Goal: Task Accomplishment & Management: Manage account settings

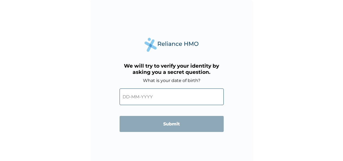
click at [161, 99] on input "text" at bounding box center [172, 96] width 104 height 17
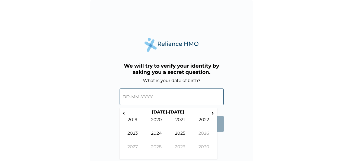
click at [161, 99] on input "text" at bounding box center [172, 96] width 104 height 17
click at [157, 100] on input "text" at bounding box center [172, 96] width 104 height 17
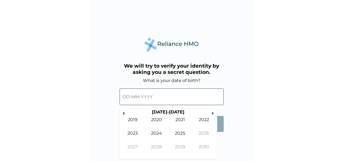
click at [157, 100] on input "text" at bounding box center [172, 96] width 104 height 17
click at [154, 123] on td "2020" at bounding box center [157, 124] width 24 height 14
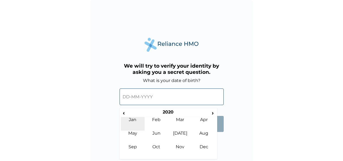
click at [131, 118] on td "Jan" at bounding box center [133, 124] width 24 height 14
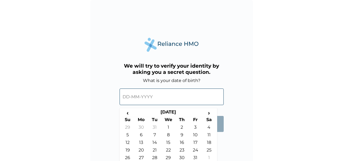
scroll to position [11, 0]
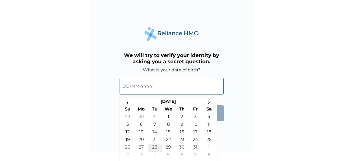
click at [157, 147] on td "28" at bounding box center [155, 148] width 14 height 8
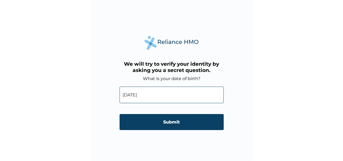
click at [161, 94] on input "28-01-2020" at bounding box center [172, 95] width 104 height 17
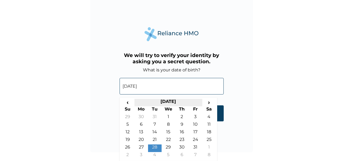
click at [179, 100] on th "January 2020" at bounding box center [169, 103] width 68 height 8
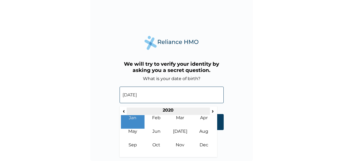
click at [172, 111] on th "2020" at bounding box center [168, 111] width 83 height 8
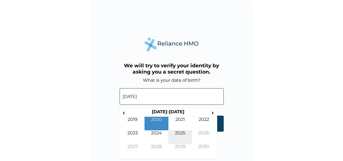
scroll to position [0, 0]
click at [212, 113] on span "›" at bounding box center [213, 112] width 6 height 7
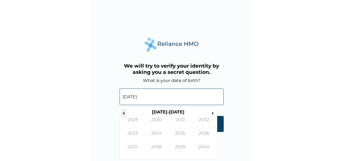
click at [125, 112] on span "‹" at bounding box center [124, 112] width 6 height 7
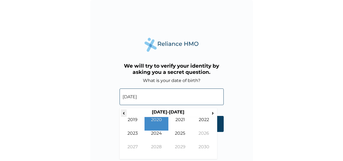
click at [125, 112] on span "‹" at bounding box center [124, 112] width 6 height 7
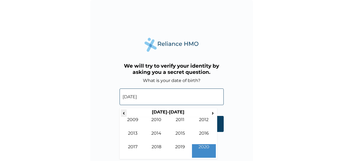
click at [125, 112] on span "‹" at bounding box center [124, 112] width 6 height 7
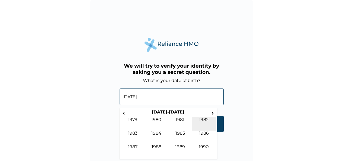
click at [206, 120] on td "1982" at bounding box center [204, 124] width 24 height 14
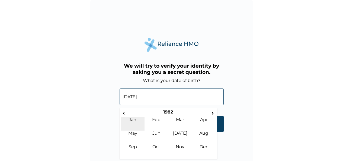
click at [131, 120] on td "Jan" at bounding box center [133, 124] width 24 height 14
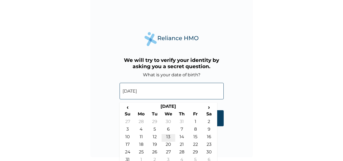
scroll to position [11, 0]
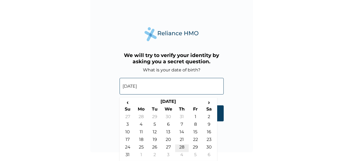
click at [184, 147] on td "28" at bounding box center [182, 148] width 14 height 8
type input "28-01-1982"
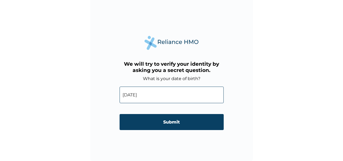
scroll to position [2, 0]
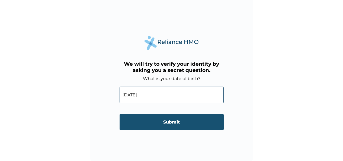
click at [159, 123] on input "Submit" at bounding box center [172, 122] width 104 height 16
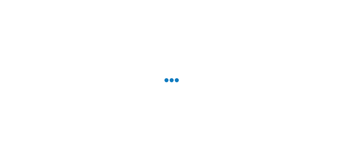
scroll to position [0, 0]
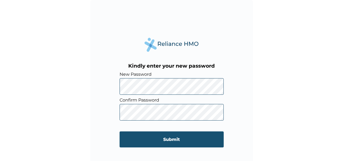
click at [156, 141] on input "Submit" at bounding box center [172, 139] width 104 height 16
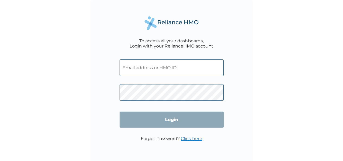
type input "[EMAIL_ADDRESS][DOMAIN_NAME]"
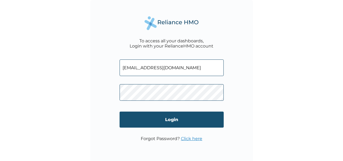
click at [169, 120] on input "Login" at bounding box center [172, 119] width 104 height 16
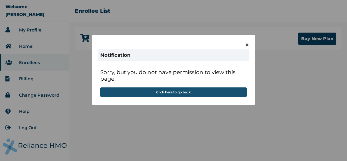
click at [147, 93] on button "Click here to go back" at bounding box center [173, 91] width 146 height 9
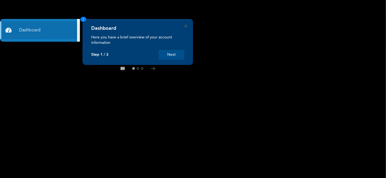
click at [174, 54] on button "Next" at bounding box center [171, 55] width 26 height 10
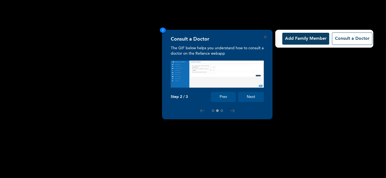
click at [309, 37] on button "Add Family Member" at bounding box center [305, 39] width 47 height 12
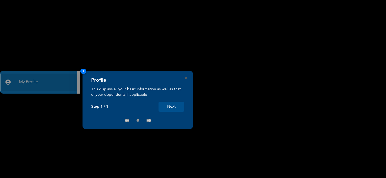
click at [173, 107] on button "Next" at bounding box center [171, 107] width 26 height 10
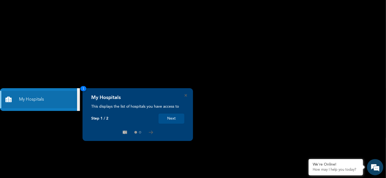
click at [173, 119] on button "Next" at bounding box center [171, 119] width 26 height 10
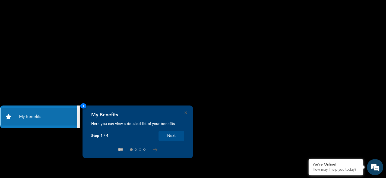
click at [175, 137] on button "Next" at bounding box center [171, 136] width 26 height 10
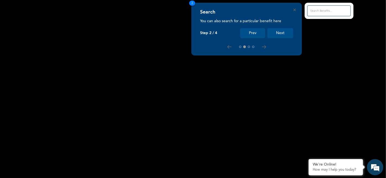
click at [281, 34] on button "Next" at bounding box center [280, 33] width 26 height 10
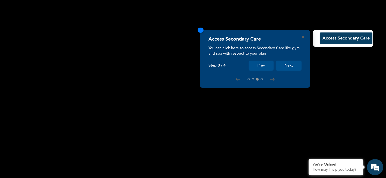
click at [287, 66] on button "Next" at bounding box center [289, 66] width 26 height 10
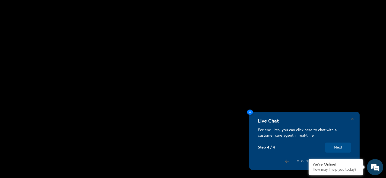
click at [337, 146] on button "Next" at bounding box center [338, 148] width 26 height 10
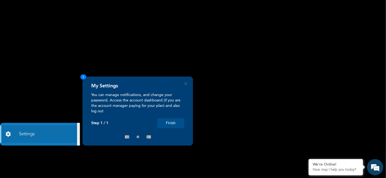
click at [169, 124] on button "Finish" at bounding box center [170, 124] width 27 height 10
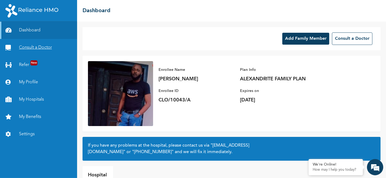
click at [53, 49] on link "Consult a Doctor" at bounding box center [38, 47] width 77 height 17
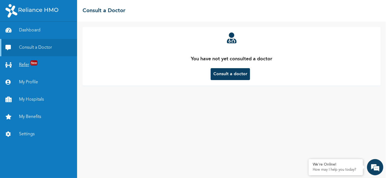
click at [42, 63] on link "Refer New" at bounding box center [38, 64] width 77 height 17
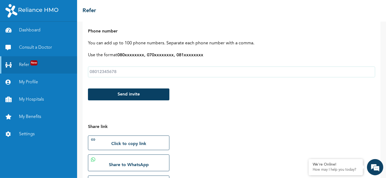
scroll to position [72, 0]
click at [165, 73] on input "text" at bounding box center [231, 71] width 287 height 11
